Goal: Task Accomplishment & Management: Manage account settings

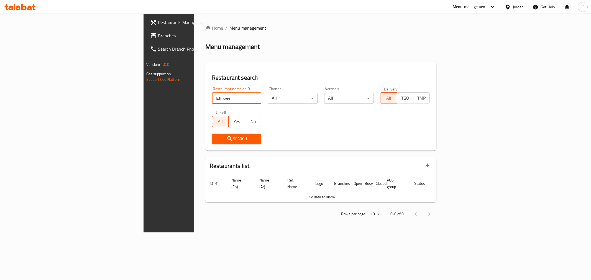
click at [194, 98] on div "Home / Menu management Menu management Restaurant search Restaurant name or ID …" at bounding box center [320, 123] width 253 height 219
type input "al rabieh bakeries"
click at [216, 139] on span "Search" at bounding box center [236, 138] width 41 height 7
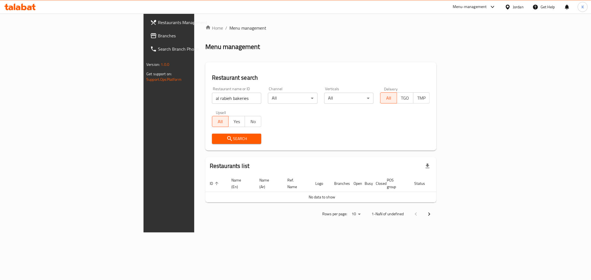
click at [212, 142] on button "Search" at bounding box center [237, 139] width 50 height 10
click at [212, 98] on input "al rabieh bakeries" at bounding box center [237, 98] width 50 height 11
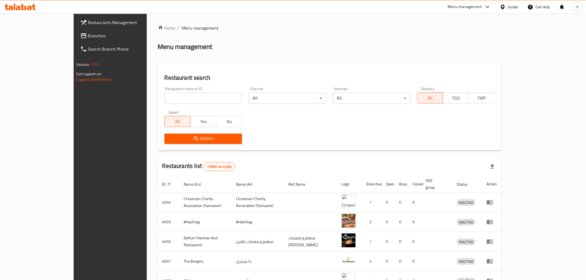
click at [208, 94] on input "search" at bounding box center [204, 98] width 78 height 11
type input "al rabieh bakeries"
click at [189, 140] on span "Search" at bounding box center [203, 138] width 69 height 7
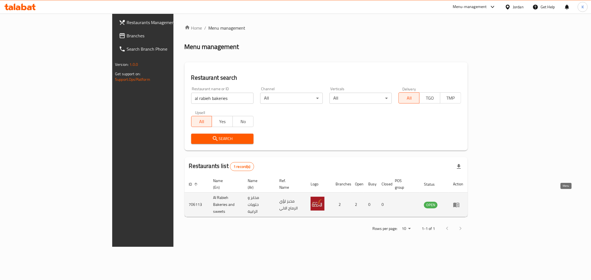
click at [458, 204] on icon "enhanced table" at bounding box center [458, 205] width 2 height 2
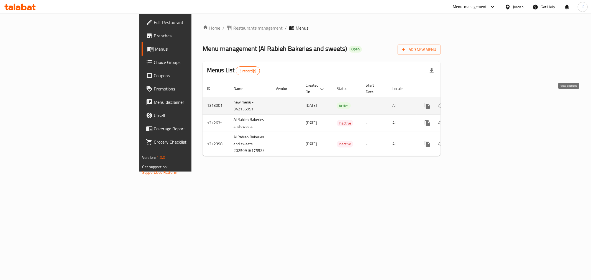
click at [474, 100] on link "enhanced table" at bounding box center [467, 105] width 13 height 13
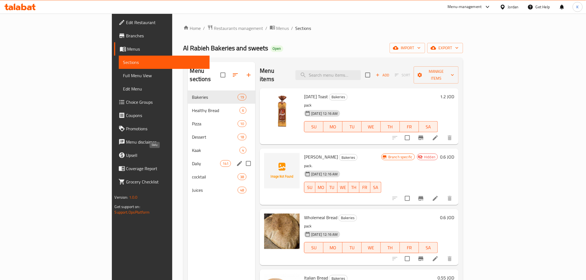
click at [192, 160] on span "Daliy" at bounding box center [206, 163] width 28 height 7
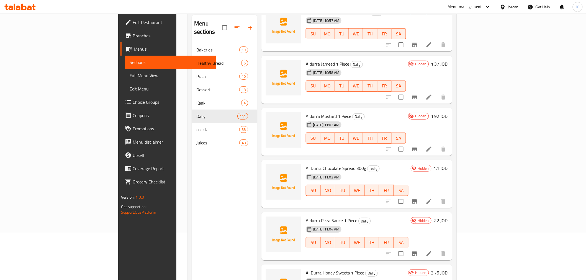
scroll to position [3053, 0]
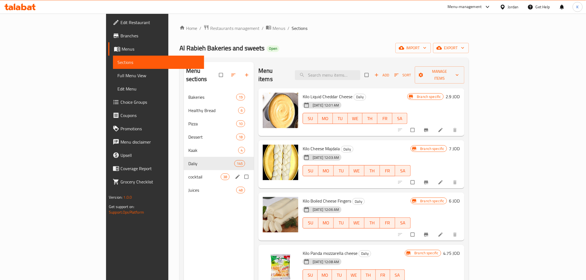
drag, startPoint x: 139, startPoint y: 174, endPoint x: 140, endPoint y: 183, distance: 9.8
click at [184, 174] on div "cocktail 38" at bounding box center [219, 176] width 70 height 13
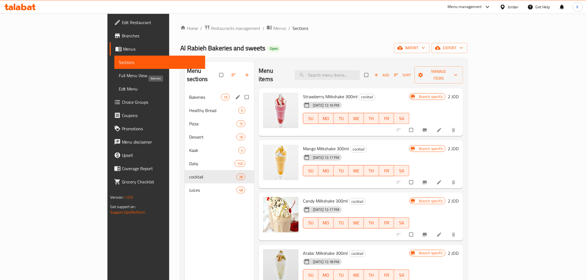
click at [189, 94] on span "Bakeries" at bounding box center [205, 97] width 32 height 7
